Goal: Information Seeking & Learning: Find specific fact

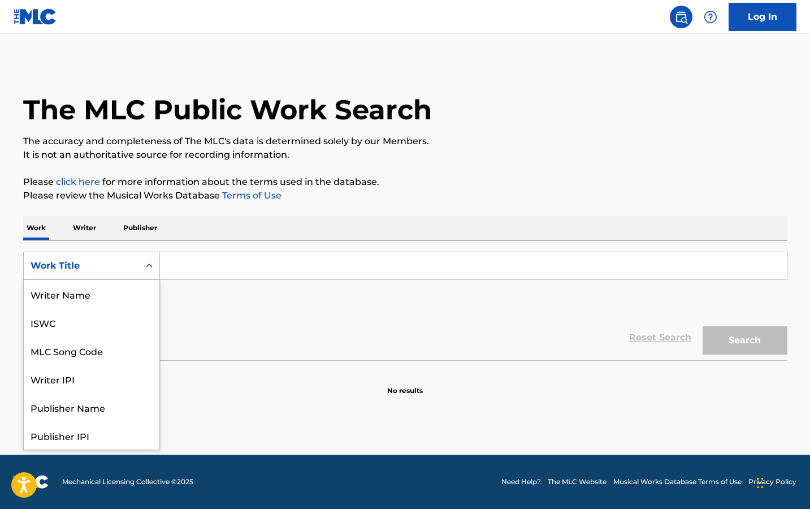
click at [88, 258] on div "Work Title" at bounding box center [81, 265] width 115 height 21
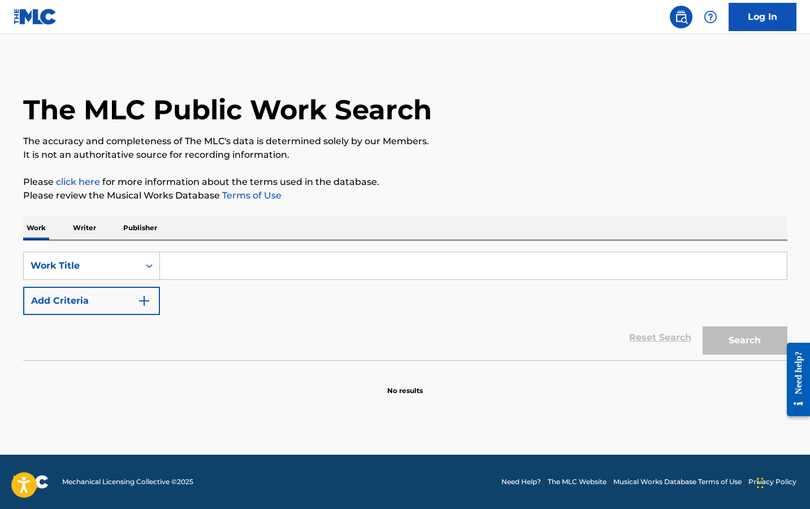
click at [93, 264] on div "Work Title" at bounding box center [82, 266] width 102 height 14
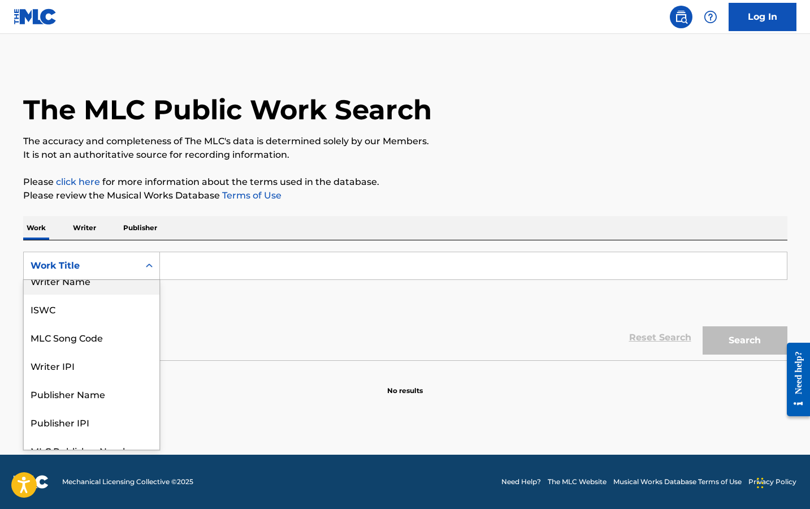
scroll to position [0, 0]
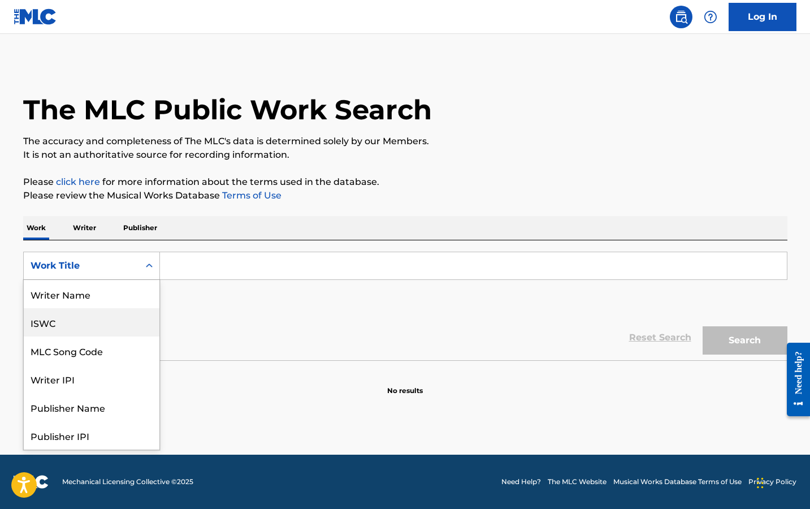
click at [81, 321] on div "ISWC" at bounding box center [92, 322] width 136 height 28
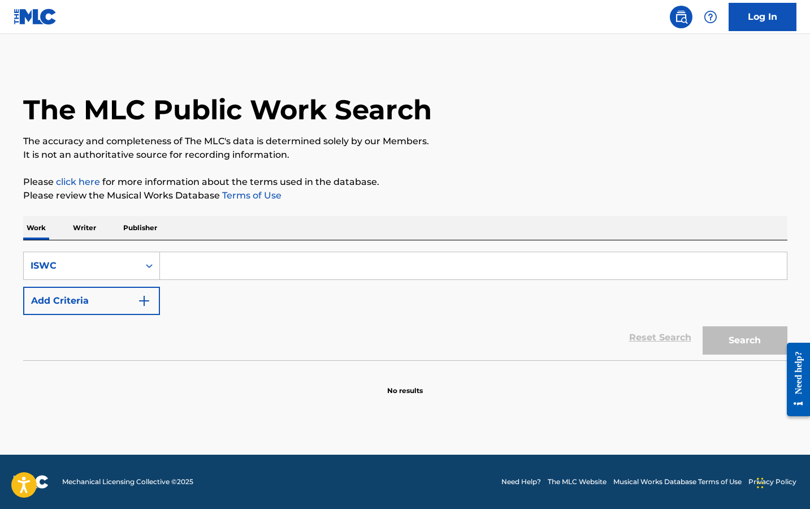
click at [232, 261] on input "Search Form" at bounding box center [473, 265] width 627 height 27
paste input "T0710174450"
type input "T0710174450"
click at [702, 326] on button "Search" at bounding box center [744, 340] width 85 height 28
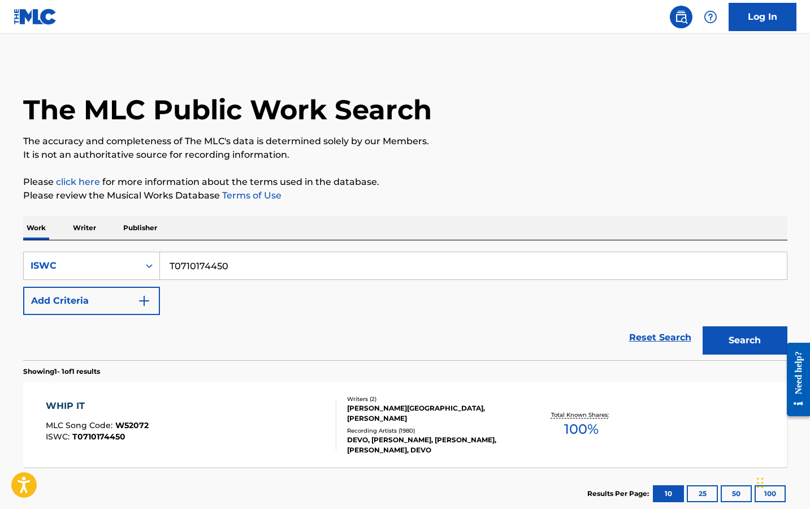
scroll to position [71, 0]
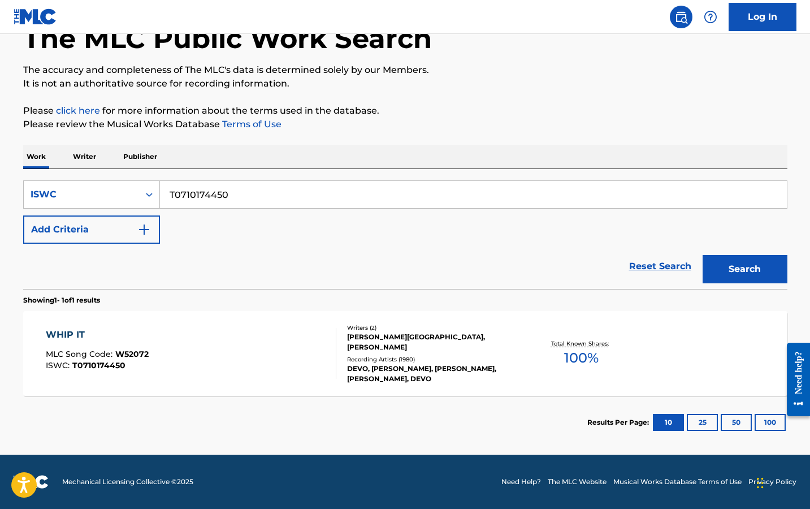
click at [211, 347] on div "WHIP IT MLC Song Code : W52072 ISWC : T0710174450" at bounding box center [191, 353] width 290 height 51
